Goal: Find specific page/section: Locate a particular part of the current website

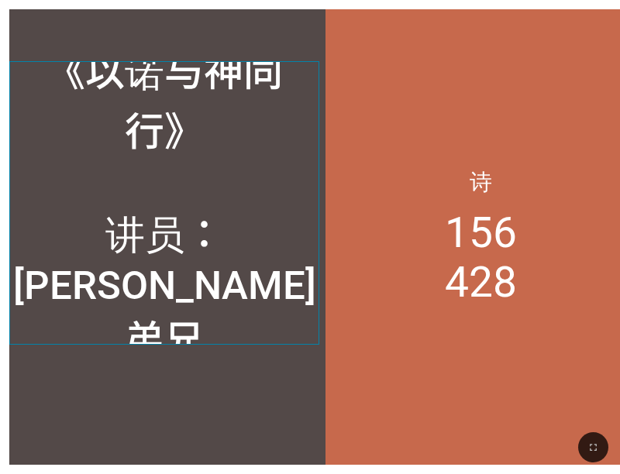
click at [129, 67] on div "《以诺与神同行》 讲员：[PERSON_NAME] 弟兄" at bounding box center [164, 203] width 310 height 284
click at [370, 405] on div "诗 156 428" at bounding box center [480, 237] width 310 height 456
click at [308, 346] on div "《以诺与神同行》 讲员：[PERSON_NAME] 弟兄 《以诺与神同行》 讲员：[PERSON_NAME] 弟兄 诗 156 428" at bounding box center [306, 237] width 595 height 456
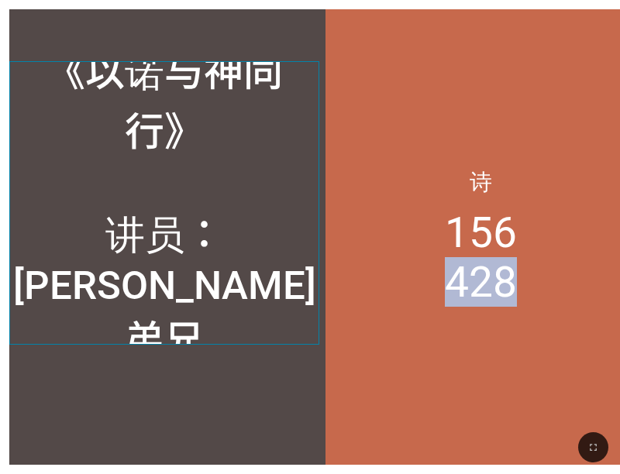
click at [308, 346] on div "《以诺与神同行》 讲员：[PERSON_NAME] 弟兄 《以诺与神同行》 讲员：[PERSON_NAME] 弟兄 诗 156 428" at bounding box center [306, 237] width 595 height 456
click at [267, 347] on div "《以诺与神同行》 讲员：[PERSON_NAME] 弟兄 《以诺与神同行》 讲员：[PERSON_NAME] 弟兄 诗 156 428" at bounding box center [306, 237] width 595 height 456
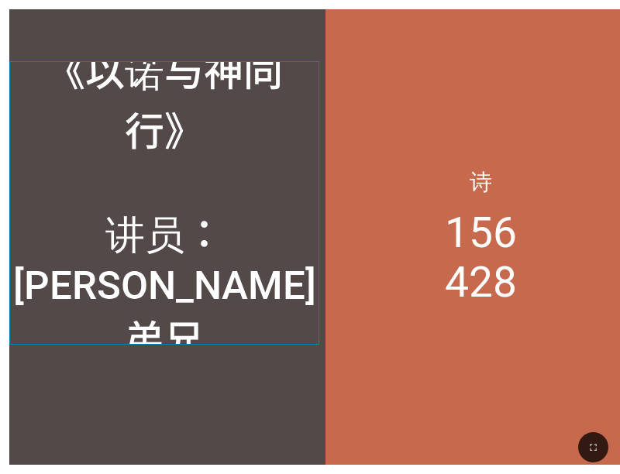
click at [222, 392] on div at bounding box center [164, 408] width 310 height 114
